Goal: Browse casually: Explore the website without a specific task or goal

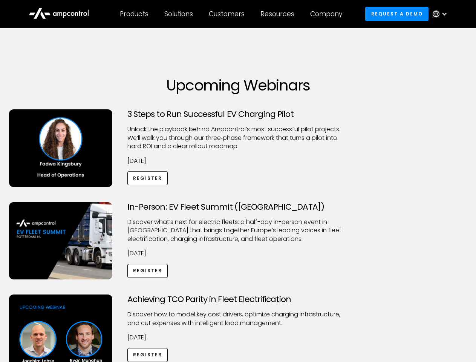
click at [232, 14] on div "Customers" at bounding box center [227, 14] width 36 height 8
click at [134, 14] on div "Products" at bounding box center [134, 14] width 29 height 8
click at [179, 14] on div "Solutions" at bounding box center [178, 14] width 29 height 8
click at [228, 14] on div "Customers" at bounding box center [227, 14] width 36 height 8
click at [279, 14] on div "Resources" at bounding box center [277, 14] width 34 height 8
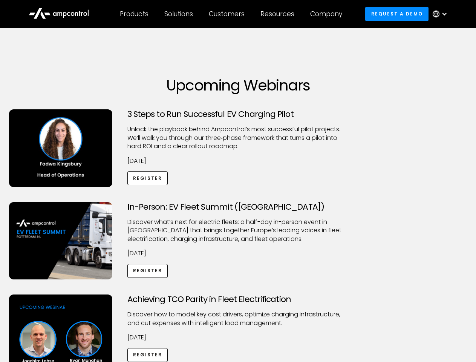
click at [329, 14] on div "Company" at bounding box center [326, 14] width 32 height 8
click at [442, 14] on div at bounding box center [444, 14] width 6 height 6
click at [232, 14] on div "Customers" at bounding box center [227, 14] width 36 height 8
click at [134, 14] on div "Products" at bounding box center [134, 14] width 29 height 8
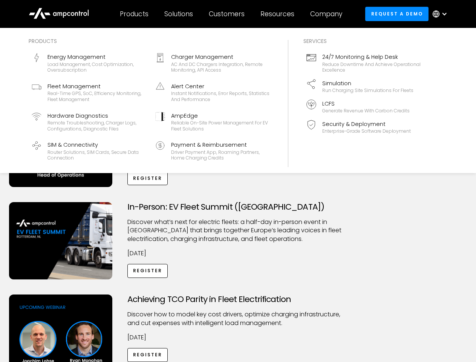
click at [179, 14] on div "Solutions" at bounding box center [178, 14] width 29 height 8
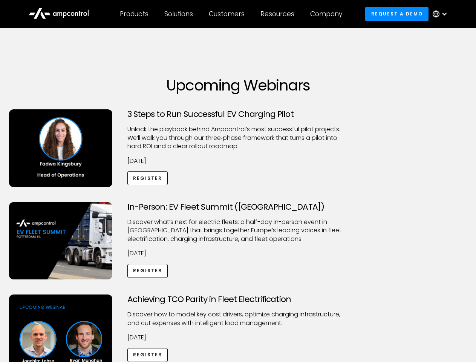
click at [228, 14] on div "Customers" at bounding box center [227, 14] width 36 height 8
click at [279, 14] on div "Resources" at bounding box center [277, 14] width 34 height 8
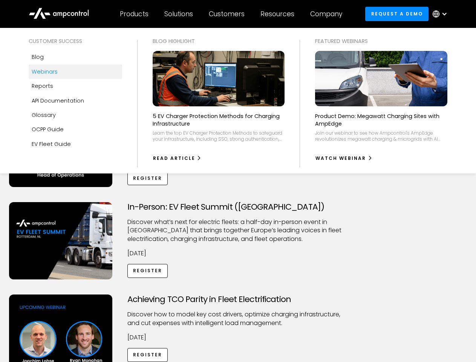
click at [329, 14] on div "Company" at bounding box center [326, 14] width 32 height 8
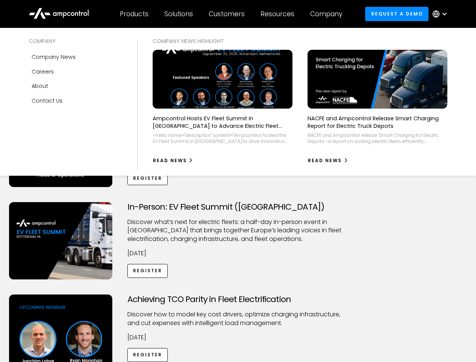
click at [442, 14] on div at bounding box center [444, 14] width 6 height 6
